Goal: Information Seeking & Learning: Check status

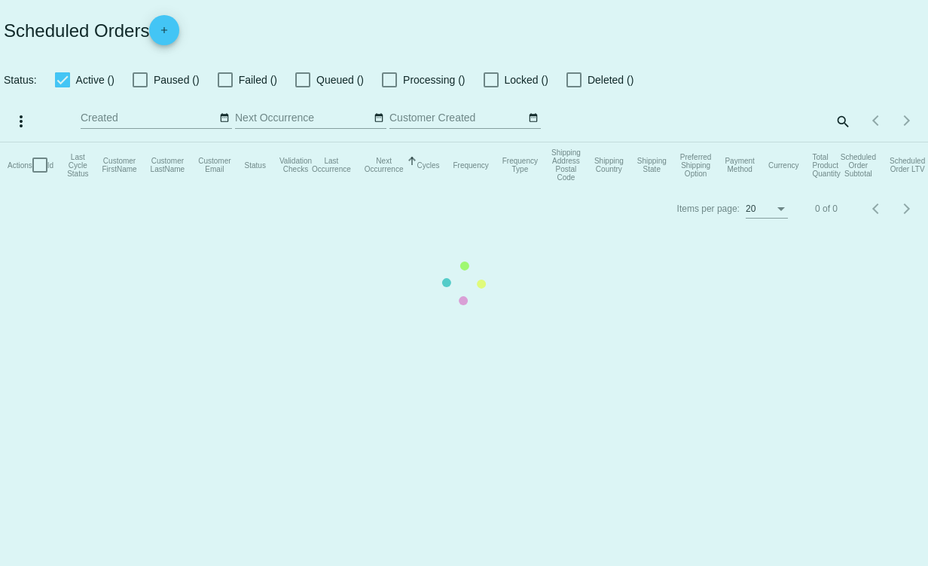
checkbox input "true"
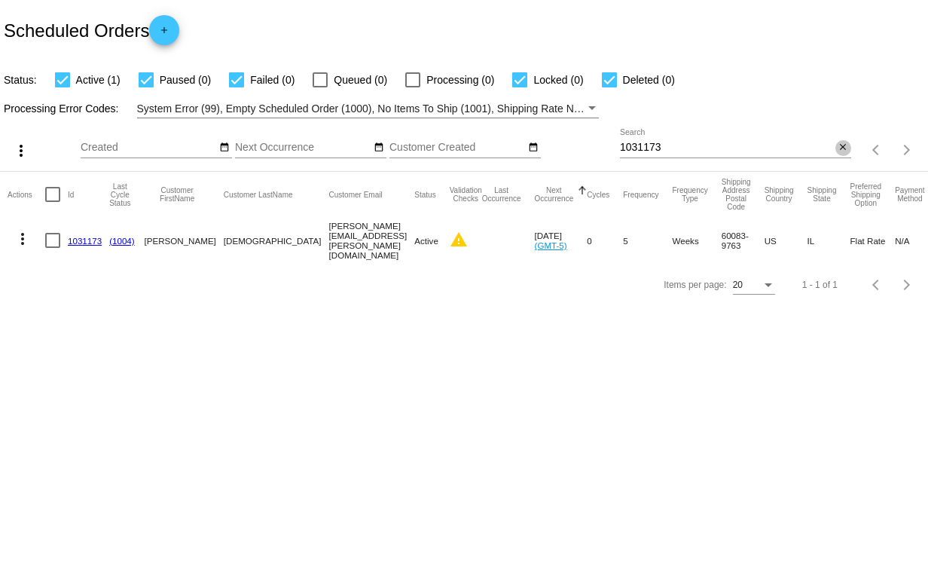
click at [842, 150] on mat-icon "close" at bounding box center [843, 148] width 11 height 12
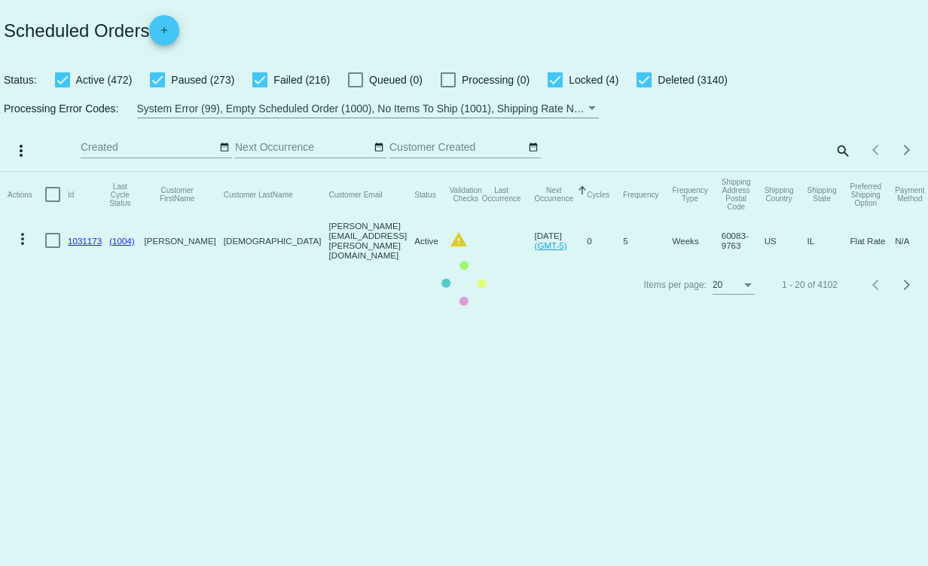
click at [839, 172] on mat-table "Actions Id Last Cycle Status Customer FirstName Customer LastName Customer Emai…" at bounding box center [464, 218] width 928 height 92
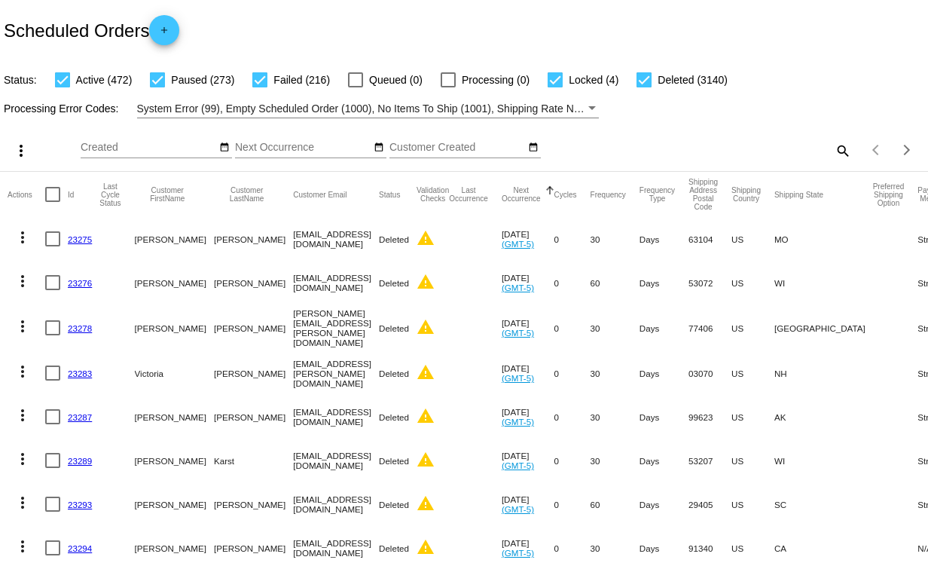
click at [834, 151] on mat-icon "search" at bounding box center [842, 150] width 18 height 23
click at [717, 148] on input "Search" at bounding box center [735, 148] width 231 height 12
paste input "[EMAIL_ADDRESS][DOMAIN_NAME]"
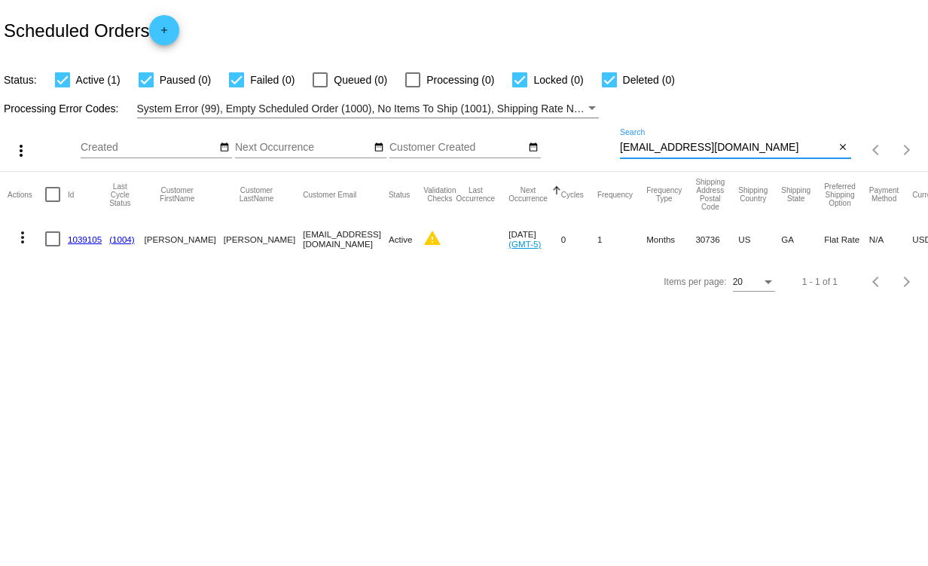
type input "[EMAIL_ADDRESS][DOMAIN_NAME]"
drag, startPoint x: 220, startPoint y: 243, endPoint x: 144, endPoint y: 242, distance: 76.1
click at [144, 242] on mat-row "more_vert 1039105 (1004) Tonya Rogers rogersfamilyof7@gmail.com Active warning …" at bounding box center [546, 239] width 1076 height 44
copy mat-row "Tonya Rogers"
click at [87, 238] on link "1039105" at bounding box center [85, 239] width 34 height 10
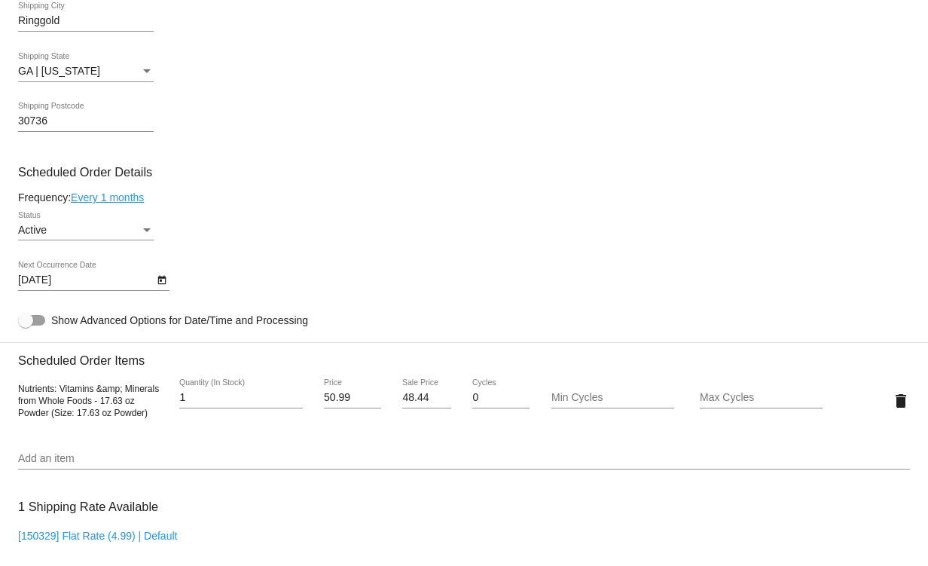
scroll to position [527, 0]
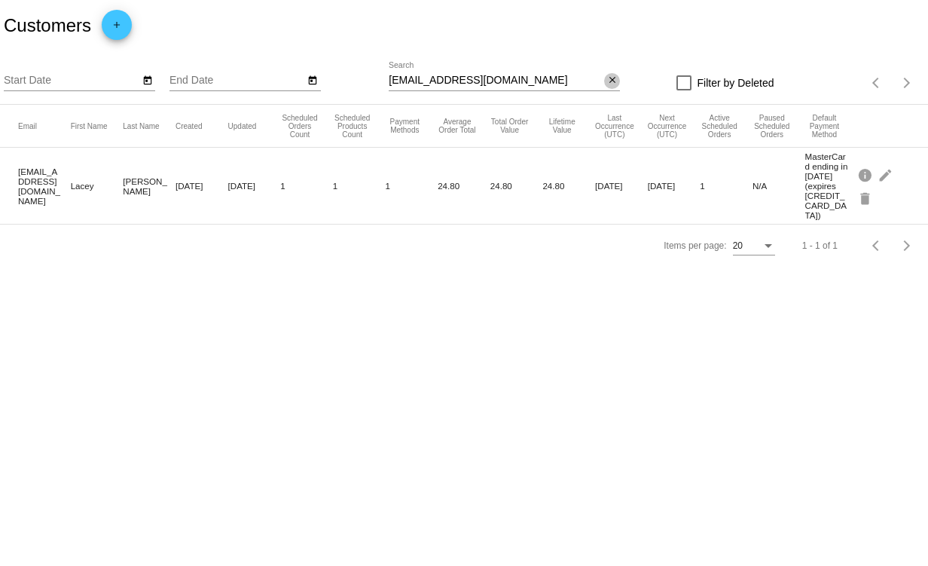
click at [614, 78] on mat-icon "close" at bounding box center [612, 81] width 11 height 12
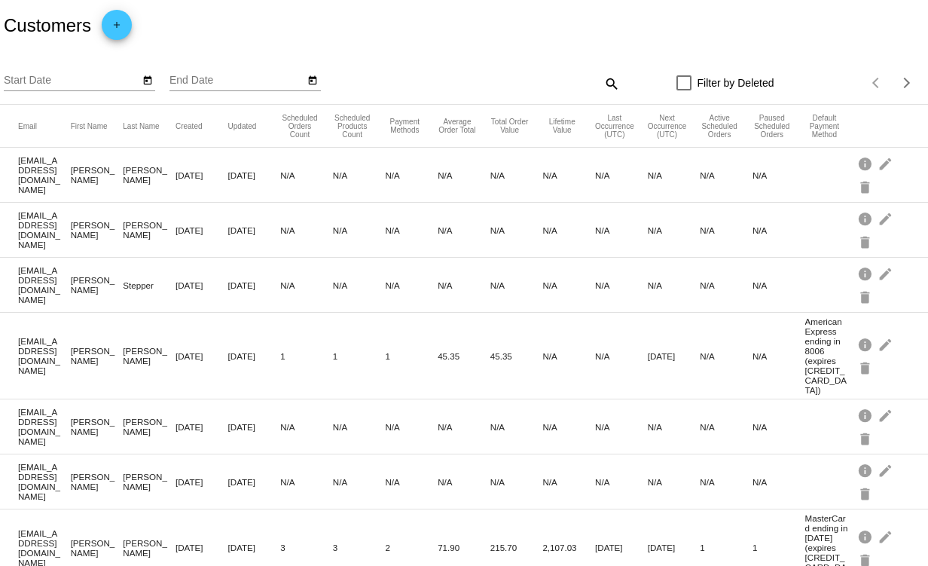
click at [609, 81] on mat-icon "search" at bounding box center [611, 83] width 18 height 23
click at [469, 78] on input "Search" at bounding box center [504, 81] width 231 height 12
paste input "[EMAIL_ADDRESS][DOMAIN_NAME]"
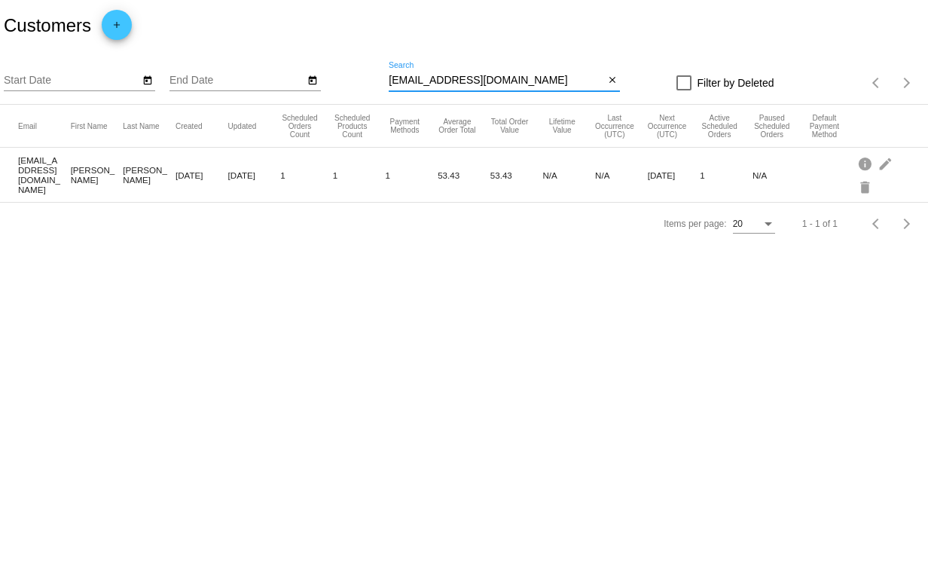
type input "[EMAIL_ADDRESS][DOMAIN_NAME]"
click at [50, 169] on mat-cell "[EMAIL_ADDRESS][DOMAIN_NAME]" at bounding box center [44, 174] width 53 height 47
click at [85, 175] on mat-cell "[PERSON_NAME]" at bounding box center [97, 174] width 53 height 27
click at [131, 167] on mat-cell "[PERSON_NAME]" at bounding box center [149, 174] width 53 height 27
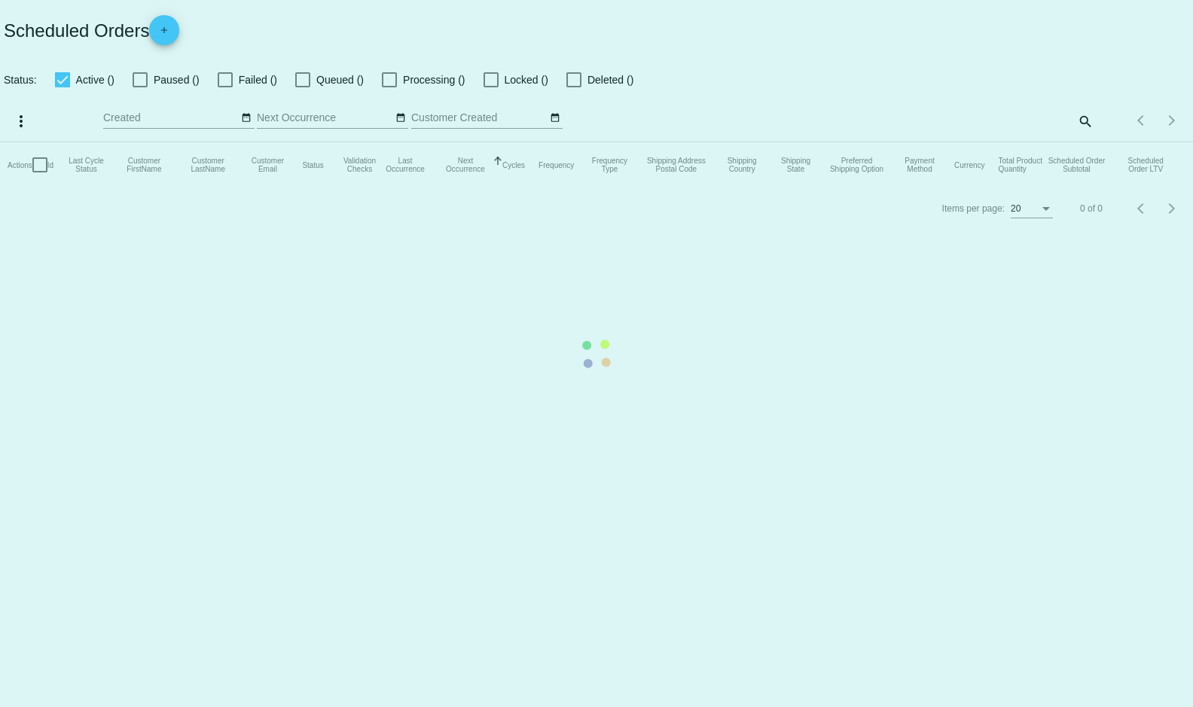
checkbox input "true"
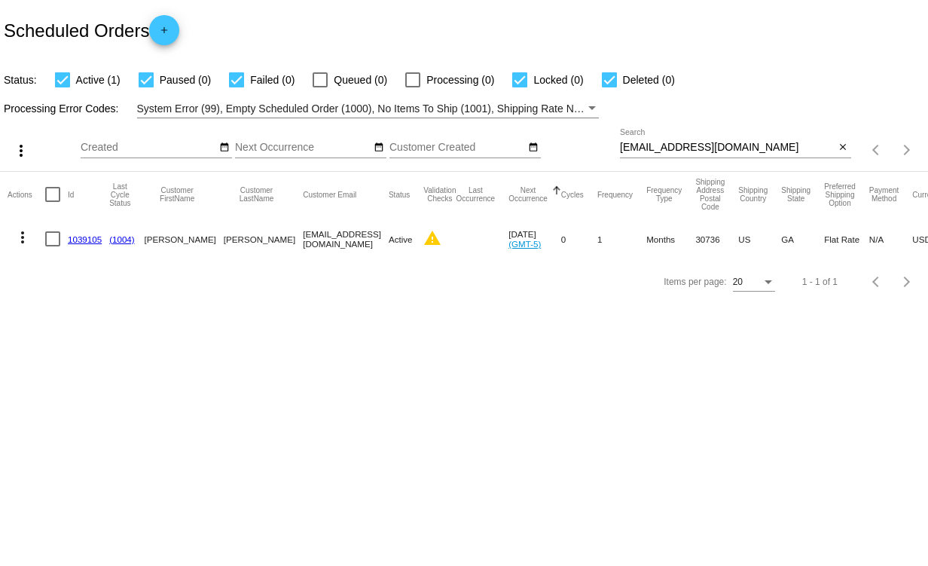
drag, startPoint x: 0, startPoint y: 0, endPoint x: 671, endPoint y: 8, distance: 671.3
click at [664, 5] on div "Scheduled Orders add" at bounding box center [464, 30] width 928 height 60
drag, startPoint x: 733, startPoint y: 141, endPoint x: 548, endPoint y: 133, distance: 184.7
click at [548, 133] on div "more_vert Oct Jan Feb Mar Apr 1" at bounding box center [464, 144] width 928 height 53
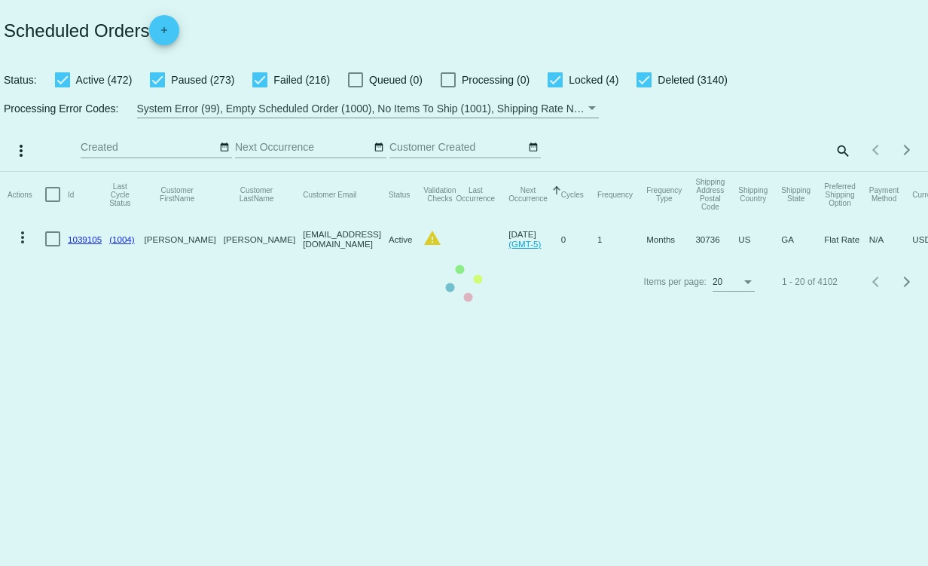
click at [845, 172] on mat-table "Actions Id Last Cycle Status Customer FirstName Customer LastName Customer Emai…" at bounding box center [464, 216] width 928 height 89
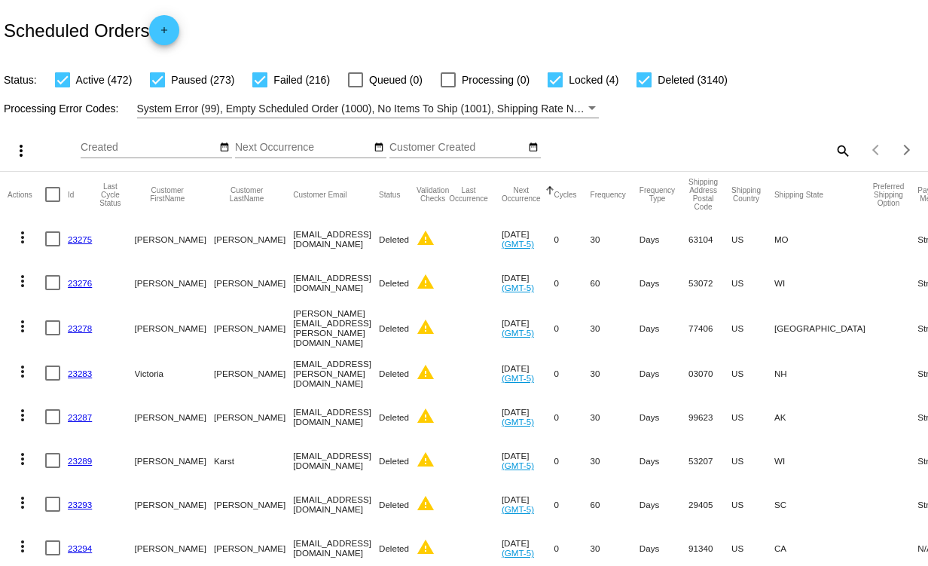
click at [833, 150] on mat-icon "search" at bounding box center [842, 150] width 18 height 23
click at [695, 142] on input "Search" at bounding box center [735, 148] width 231 height 12
paste input "1039105"
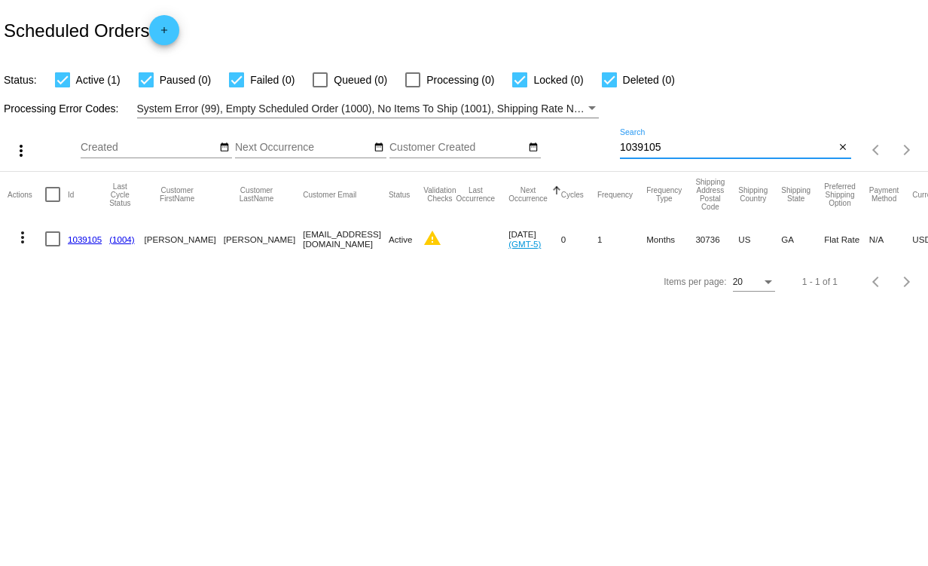
type input "1039105"
click at [82, 240] on link "1039105" at bounding box center [85, 239] width 34 height 10
